Goal: Complete application form

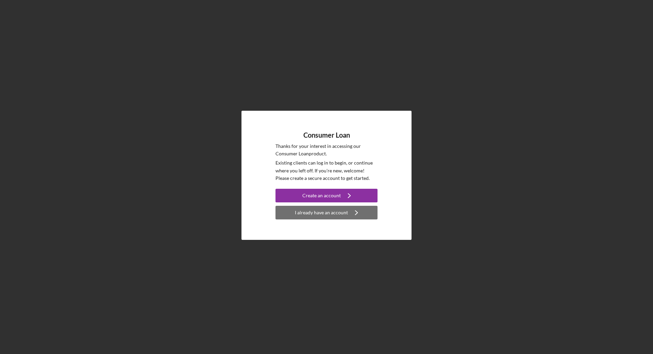
click at [349, 213] on icon "Icon/Navigate" at bounding box center [356, 212] width 17 height 17
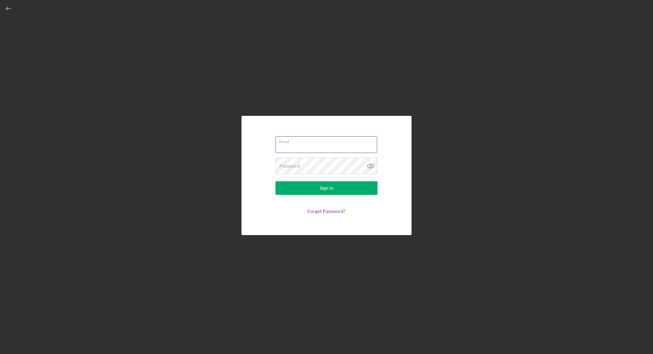
click at [314, 145] on input "Email" at bounding box center [327, 144] width 102 height 16
type input "[EMAIL_ADDRESS][DOMAIN_NAME]"
click at [276, 181] on button "Sign In" at bounding box center [327, 188] width 102 height 14
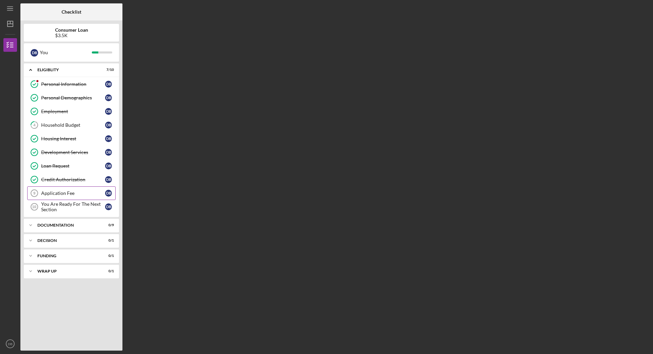
click at [75, 196] on link "Application Fee 9 Application Fee D B" at bounding box center [71, 193] width 88 height 14
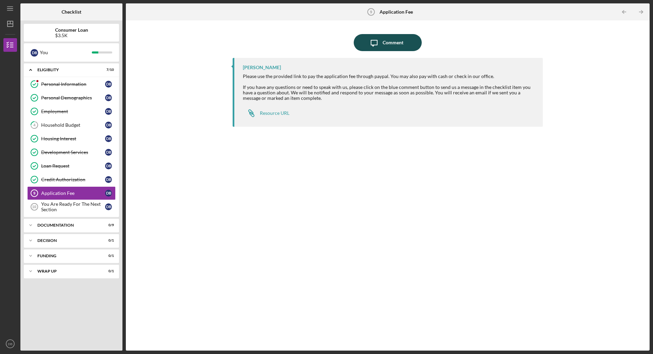
click at [399, 42] on div "Comment" at bounding box center [393, 42] width 21 height 17
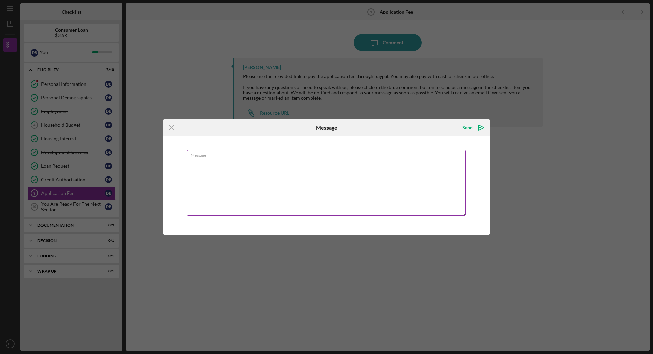
click at [326, 165] on textarea "Message" at bounding box center [326, 183] width 279 height 66
type textarea "I paid already I believe"
click at [473, 127] on button "Send Icon/icon-invite-send" at bounding box center [473, 128] width 34 height 14
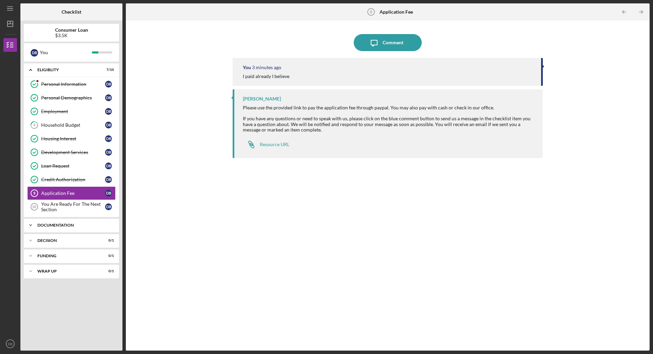
click at [69, 222] on div "Icon/Expander Documentation 0 / 9" at bounding box center [71, 225] width 95 height 14
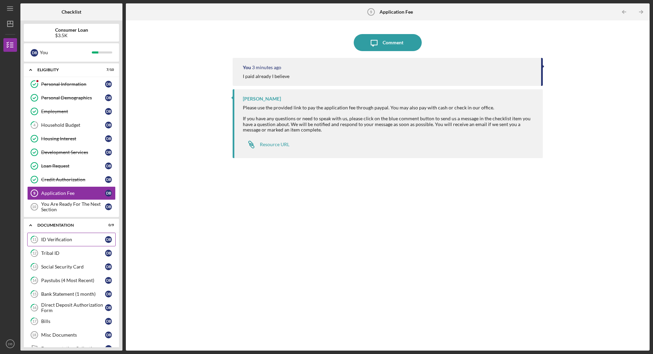
click at [48, 242] on div "ID Verification" at bounding box center [73, 238] width 64 height 5
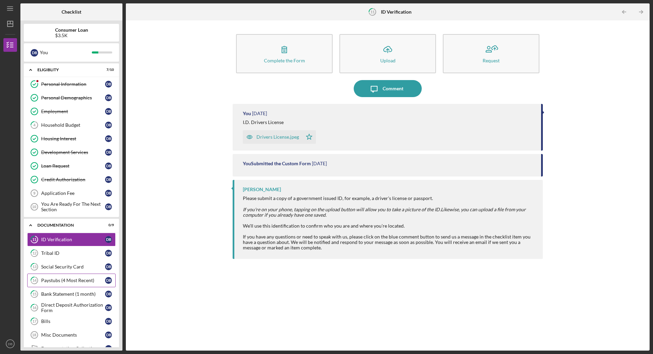
click at [66, 283] on link "14 Paystubs (4 Most Recent) D B" at bounding box center [71, 280] width 88 height 14
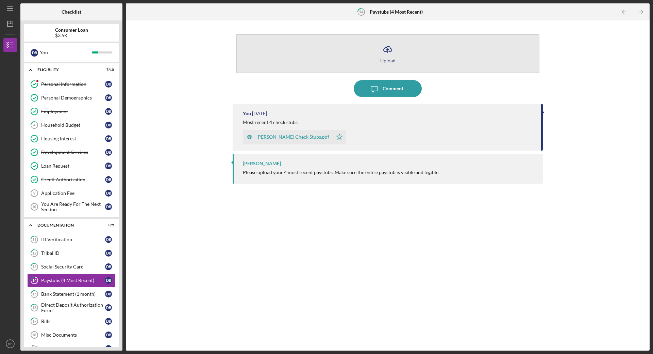
click at [394, 56] on icon "Icon/Upload" at bounding box center [387, 49] width 17 height 17
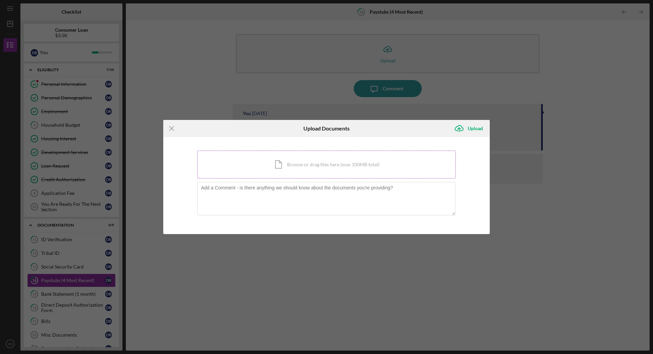
click at [316, 165] on div "Icon/Document Browse or drag files here (max 100MB total) Tap to choose files o…" at bounding box center [326, 164] width 259 height 28
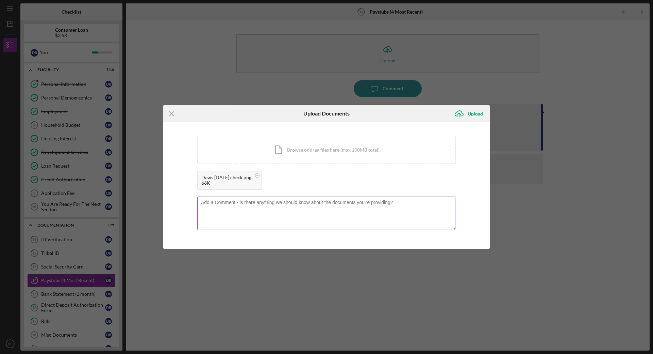
click at [351, 209] on textarea at bounding box center [326, 212] width 258 height 33
click at [232, 202] on textarea "[DATE] oay stub" at bounding box center [326, 212] width 258 height 33
type textarea "[DATE] pay stub"
click at [476, 112] on div "Upload" at bounding box center [475, 114] width 15 height 14
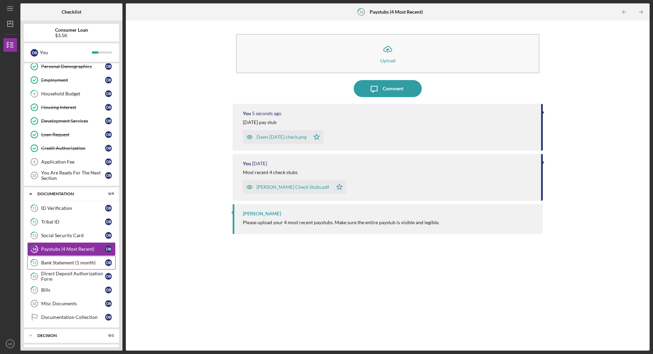
scroll to position [61, 0]
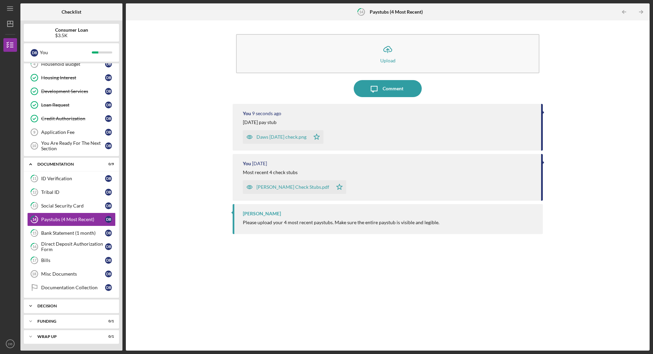
click at [83, 306] on div "Decision" at bounding box center [73, 306] width 73 height 4
click at [85, 321] on div "Pre-Approval Phase" at bounding box center [73, 319] width 64 height 5
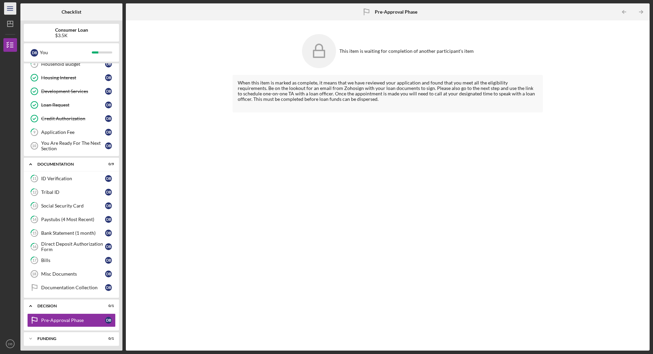
click at [13, 9] on line "button" at bounding box center [9, 9] width 5 height 0
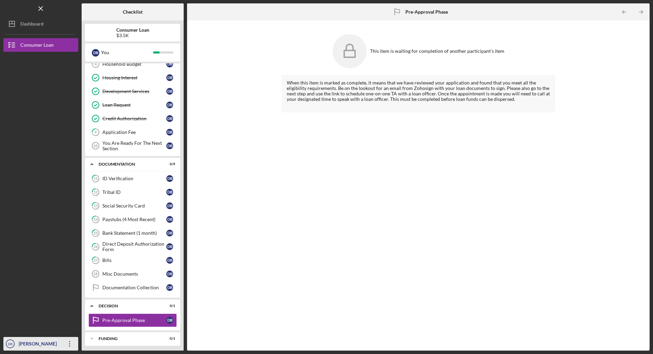
click at [48, 343] on div "[PERSON_NAME] Big Eagle" at bounding box center [39, 350] width 44 height 27
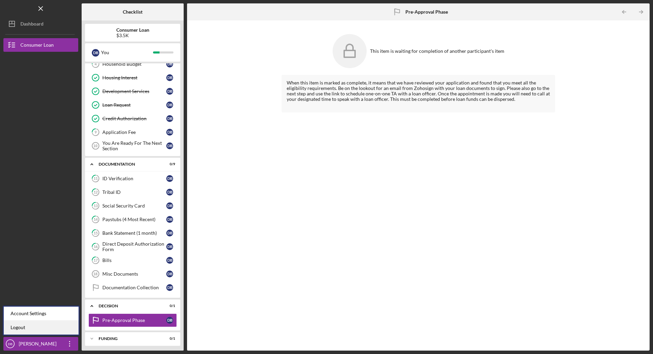
click at [44, 327] on link "Logout" at bounding box center [41, 327] width 75 height 14
